Goal: Transaction & Acquisition: Purchase product/service

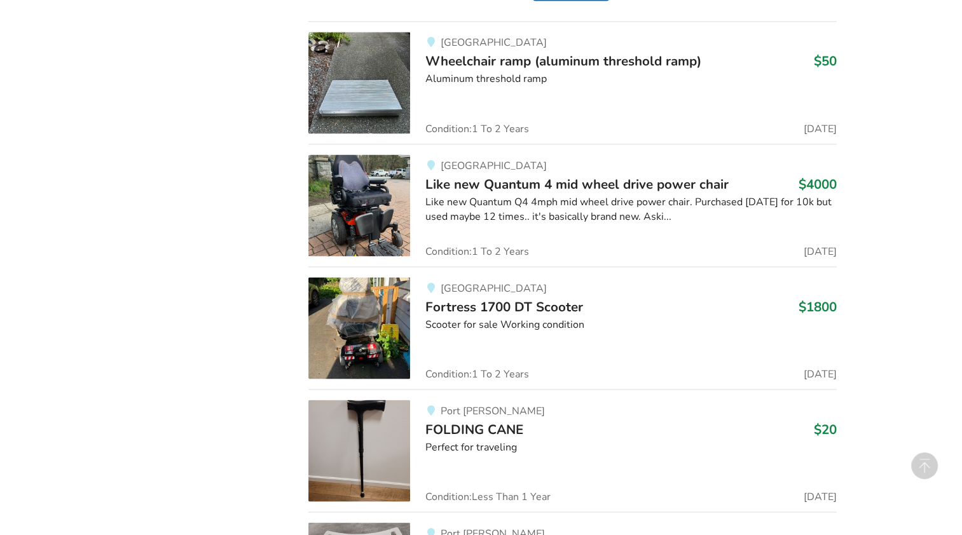
scroll to position [40759, 0]
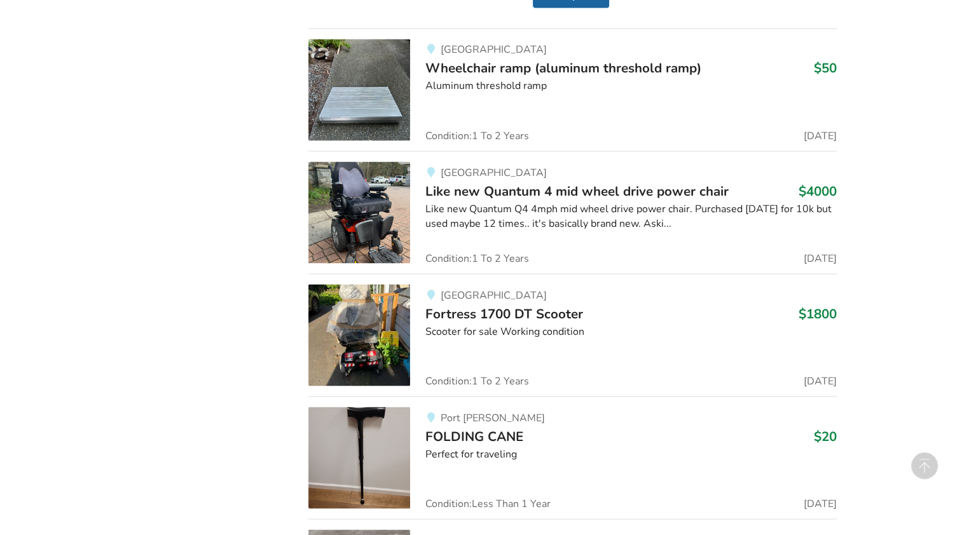
click at [354, 284] on img at bounding box center [359, 335] width 102 height 102
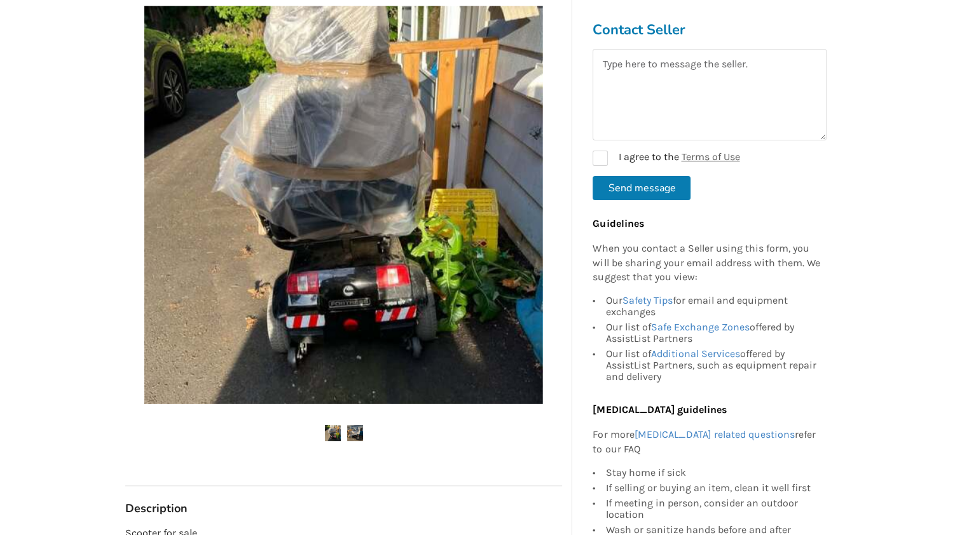
scroll to position [254, 0]
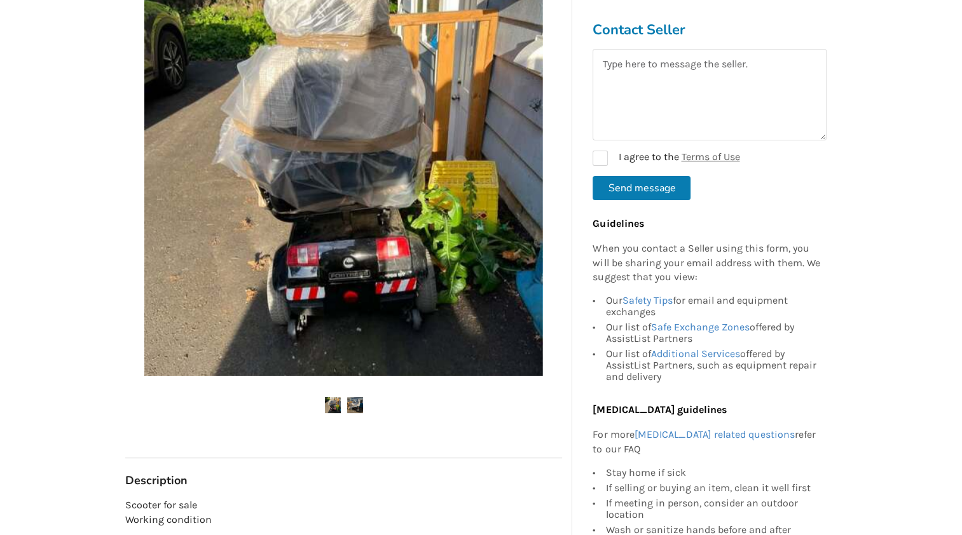
click at [353, 403] on img at bounding box center [355, 405] width 16 height 16
click at [329, 404] on img at bounding box center [333, 405] width 16 height 16
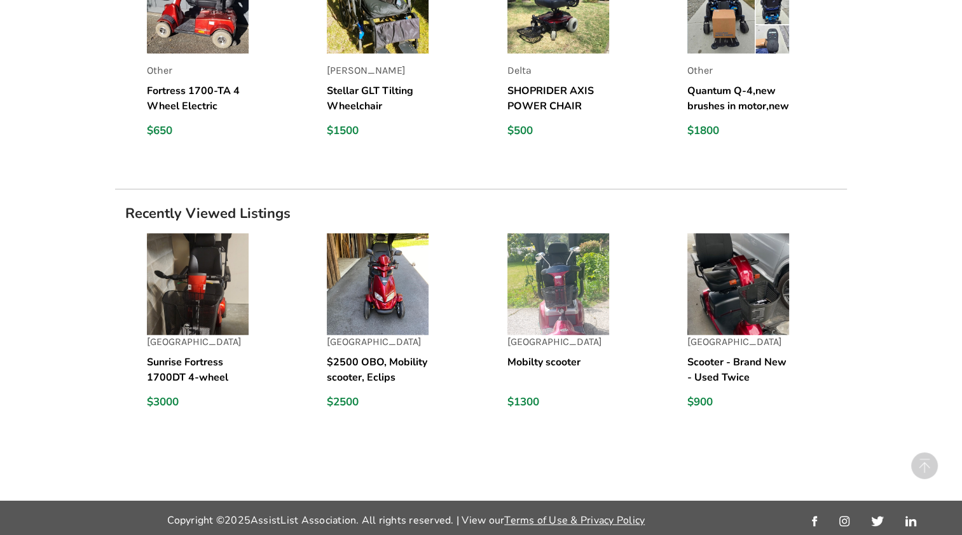
scroll to position [1068, 0]
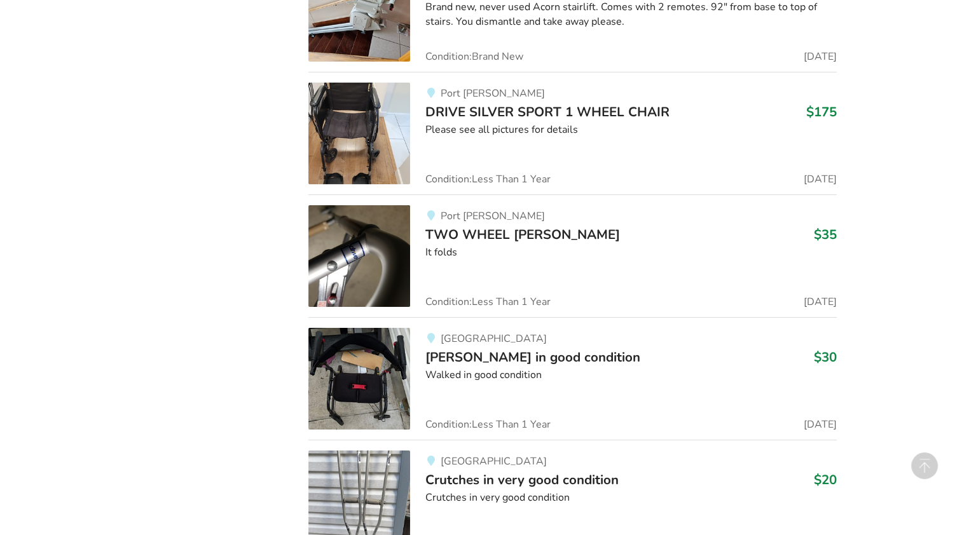
scroll to position [4582, 0]
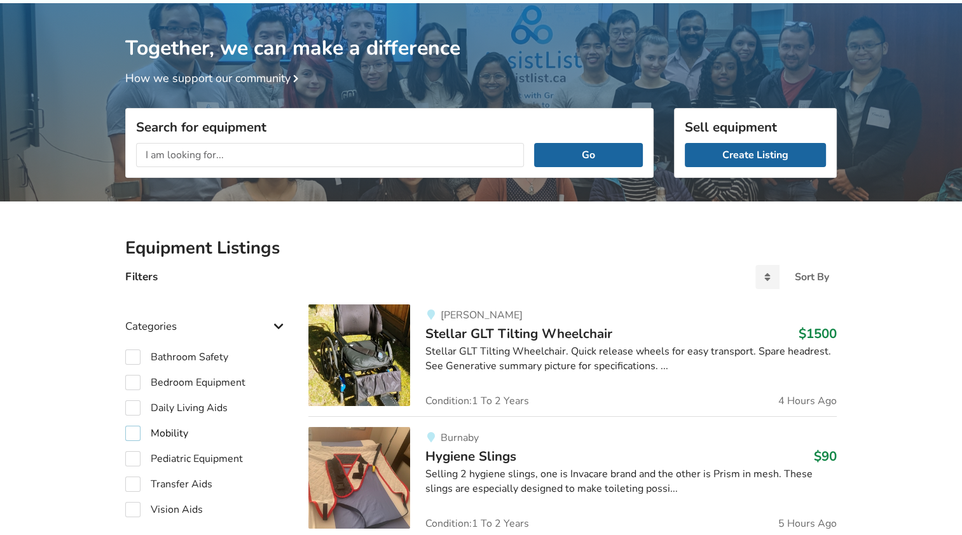
click at [163, 429] on label "Mobility" at bounding box center [156, 433] width 63 height 15
checkbox input "true"
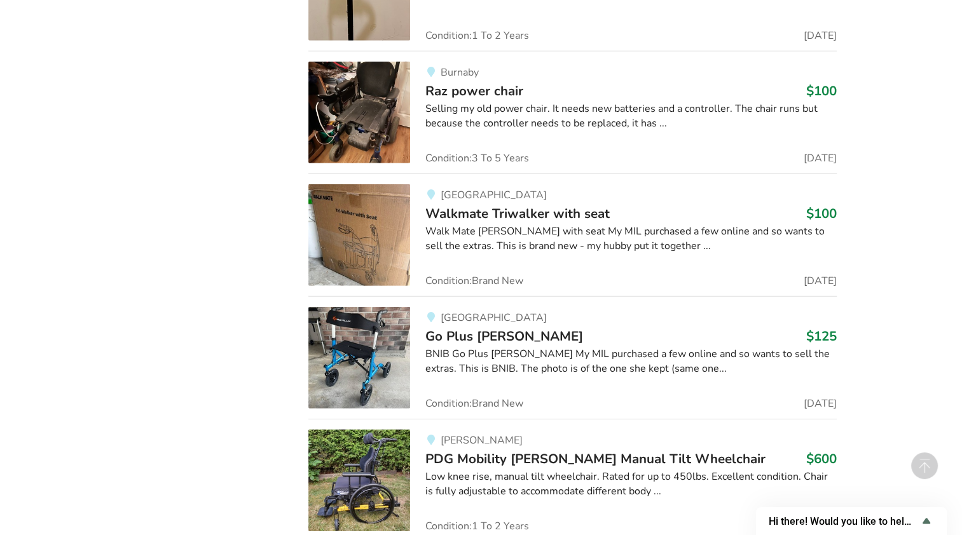
scroll to position [2420, 0]
